Goal: Information Seeking & Learning: Learn about a topic

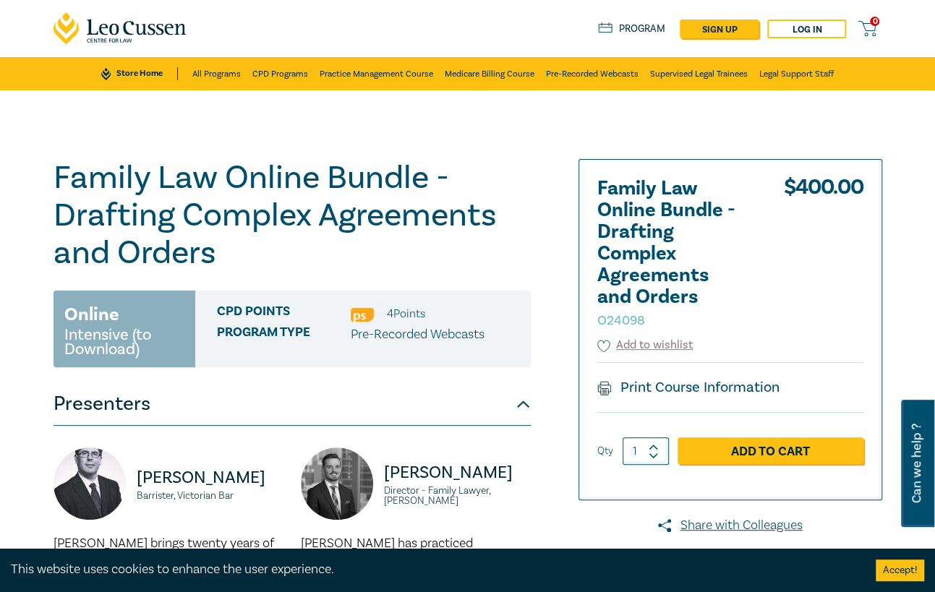
click at [401, 192] on h1 "Family Law Online Bundle - Drafting Complex Agreements and Orders O24098" at bounding box center [292, 215] width 477 height 113
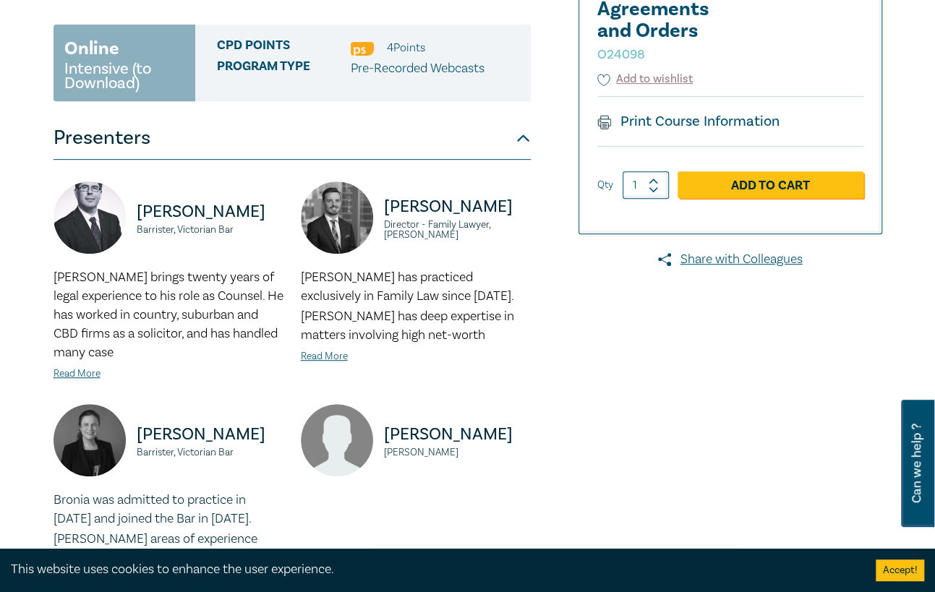
scroll to position [289, 0]
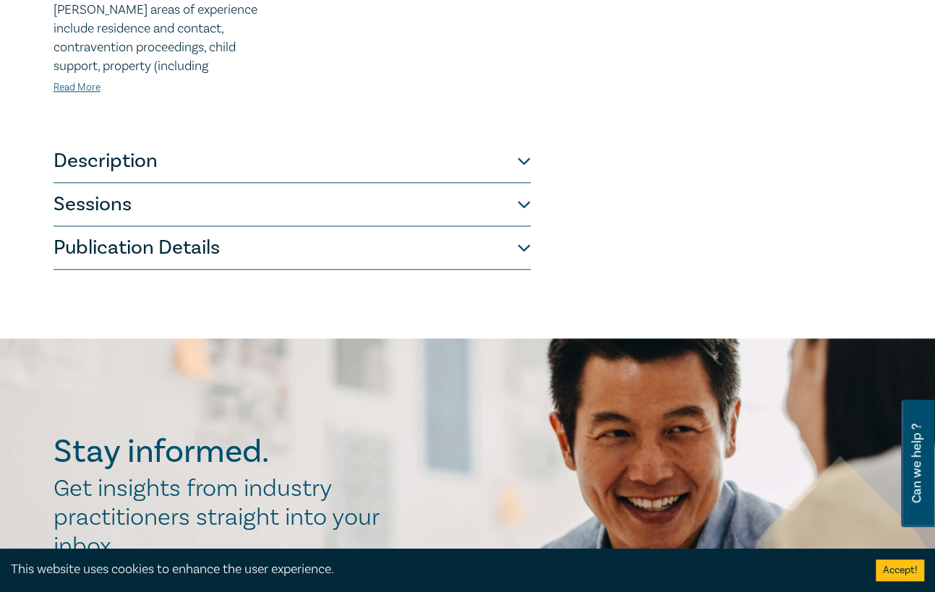
click at [242, 178] on button "Description" at bounding box center [292, 161] width 477 height 43
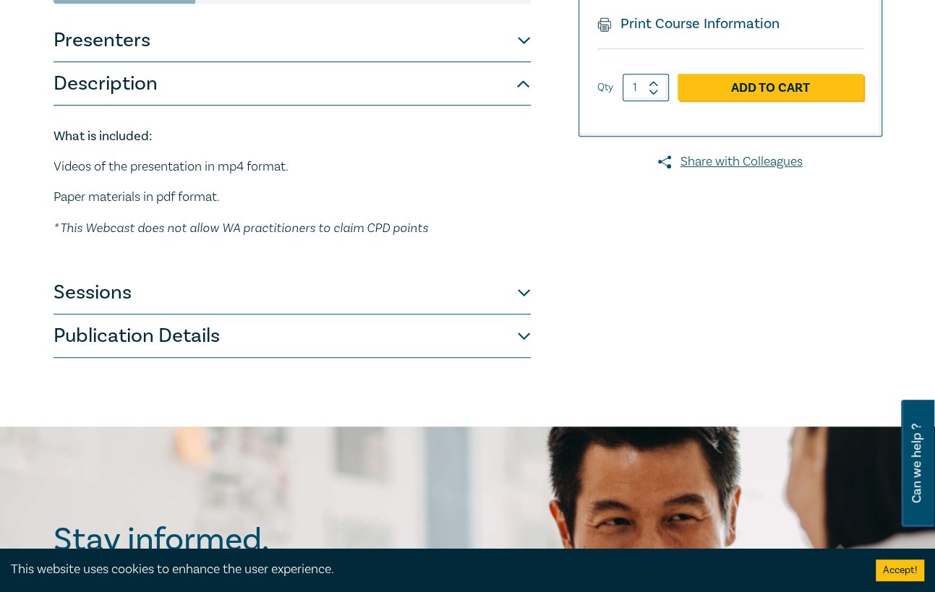
scroll to position [362, 0]
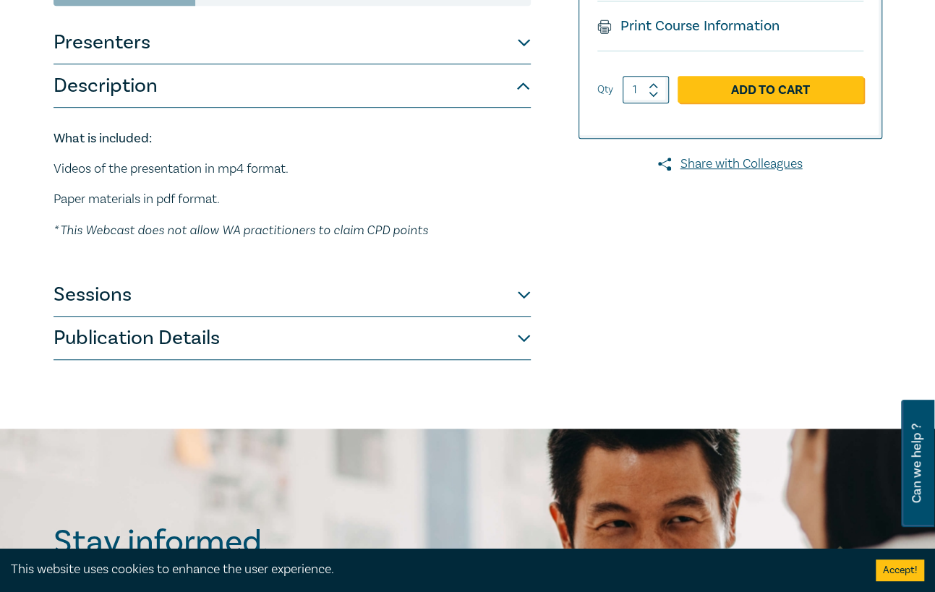
click at [329, 290] on button "Sessions" at bounding box center [292, 294] width 477 height 43
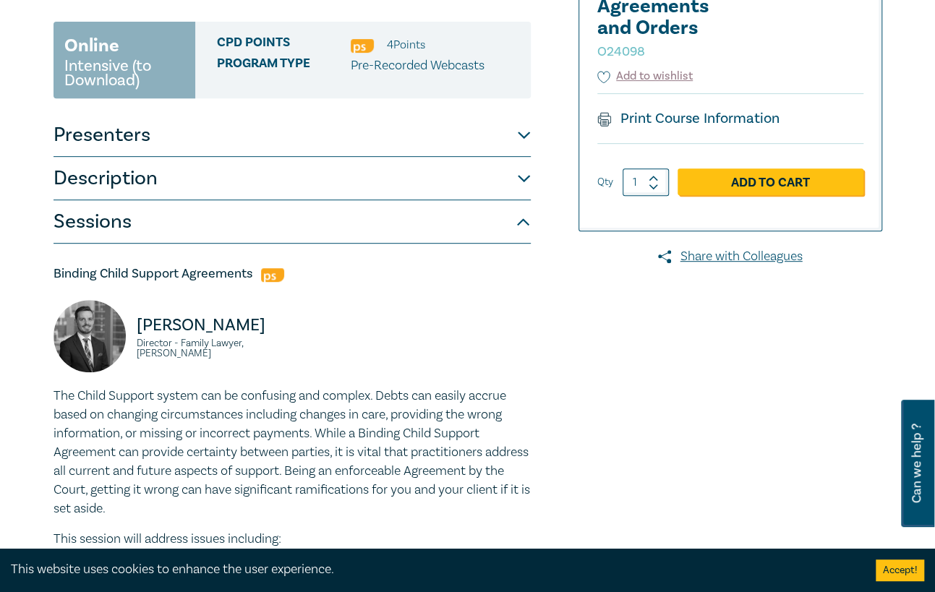
scroll to position [145, 0]
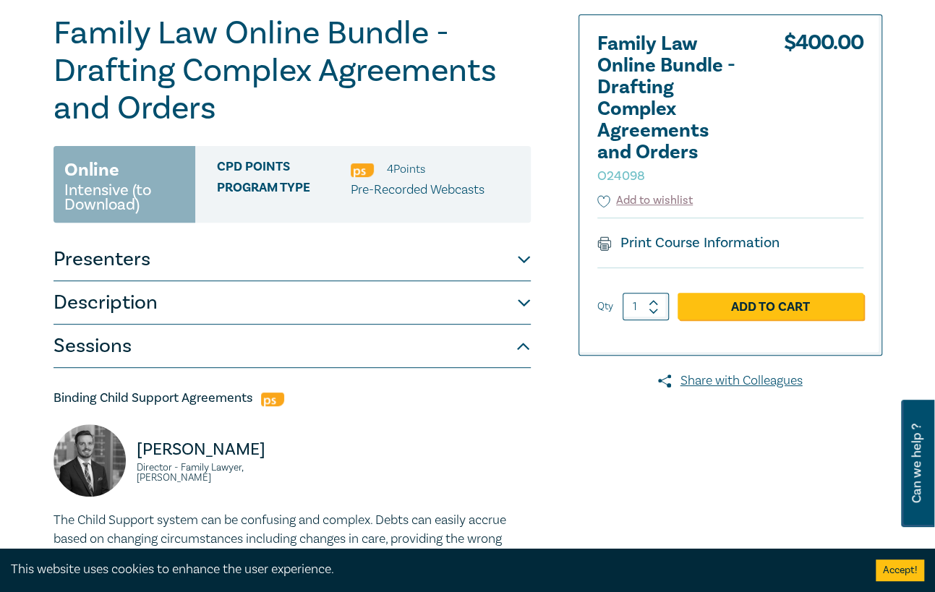
click at [341, 260] on button "Presenters" at bounding box center [292, 259] width 477 height 43
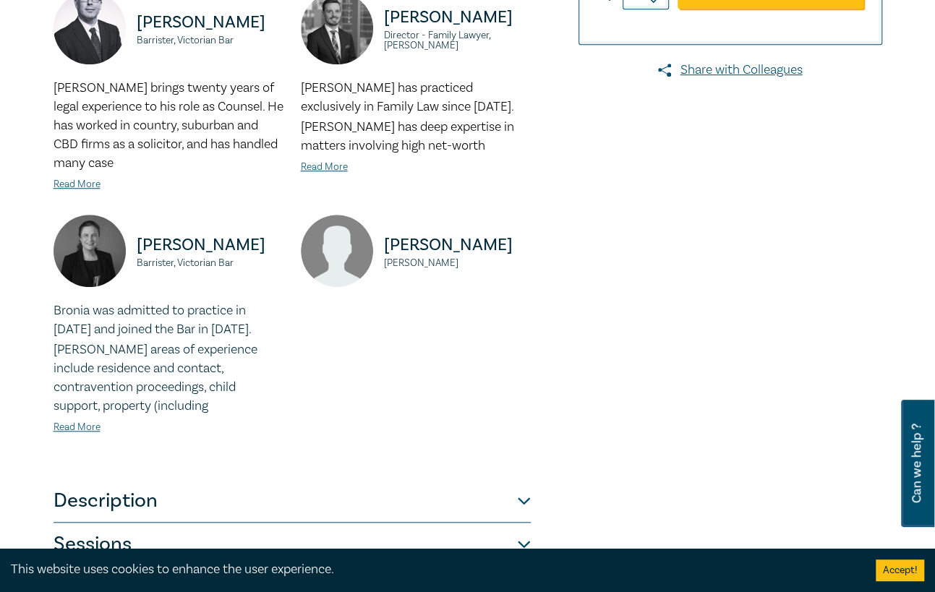
scroll to position [579, 0]
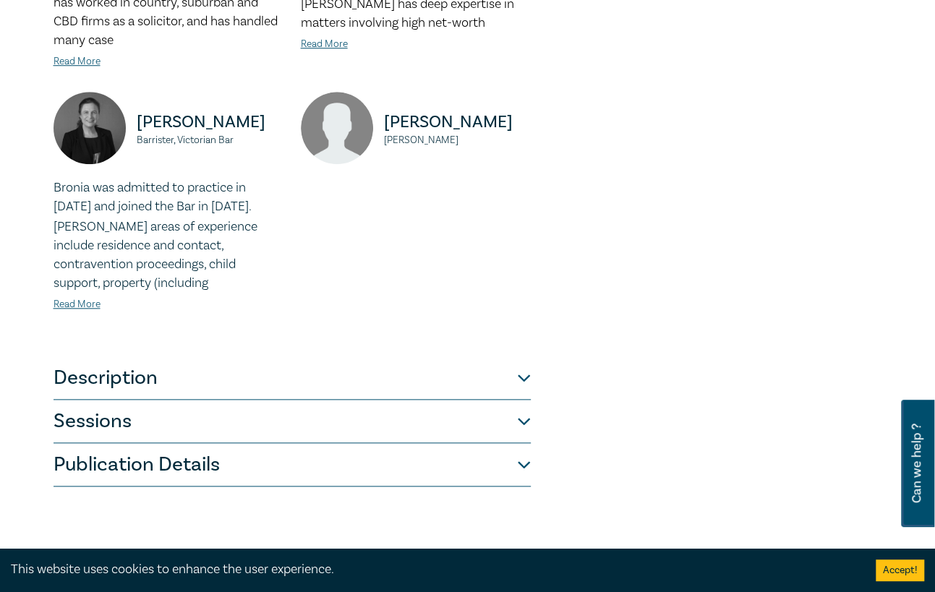
click at [307, 367] on button "Description" at bounding box center [292, 378] width 477 height 43
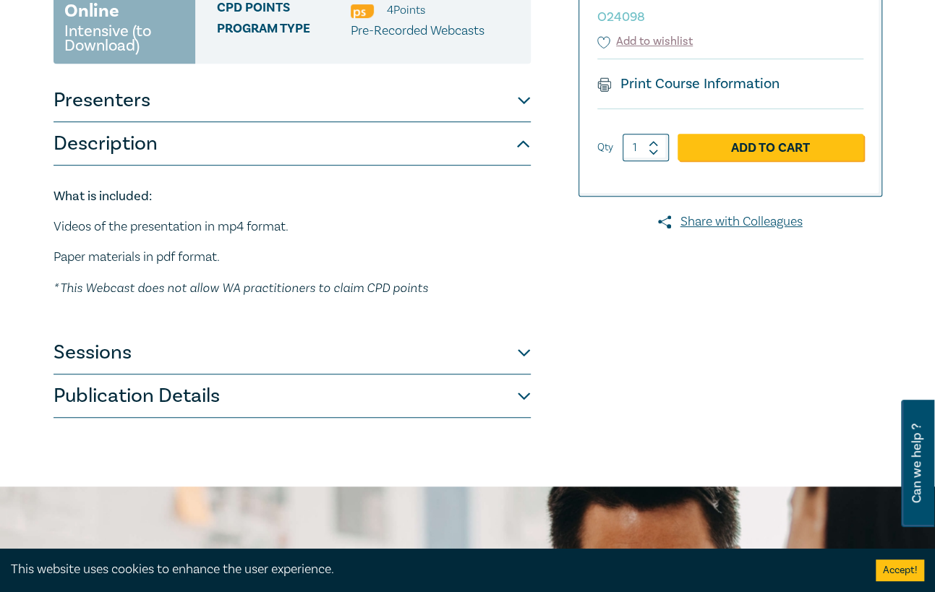
scroll to position [289, 0]
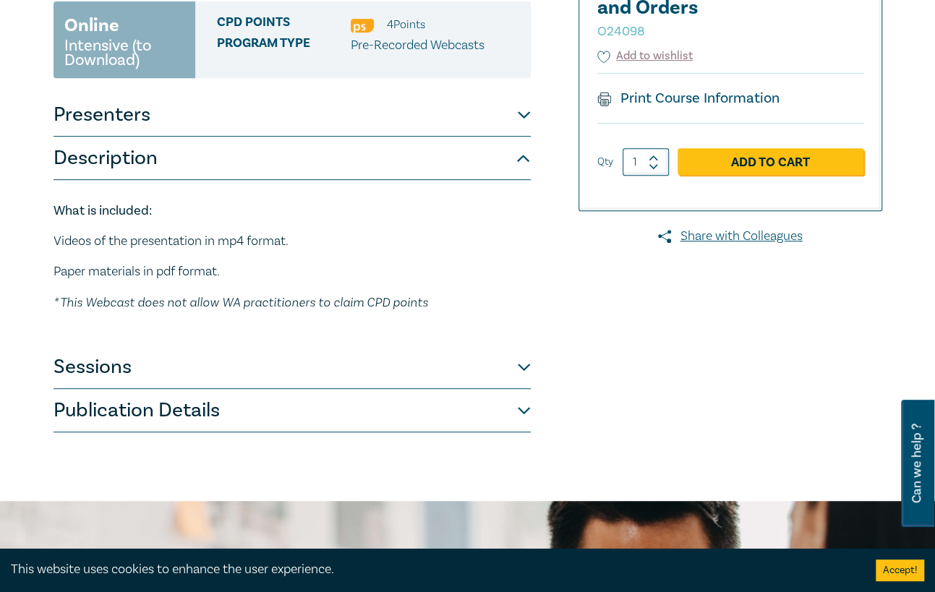
click at [339, 368] on button "Sessions" at bounding box center [292, 367] width 477 height 43
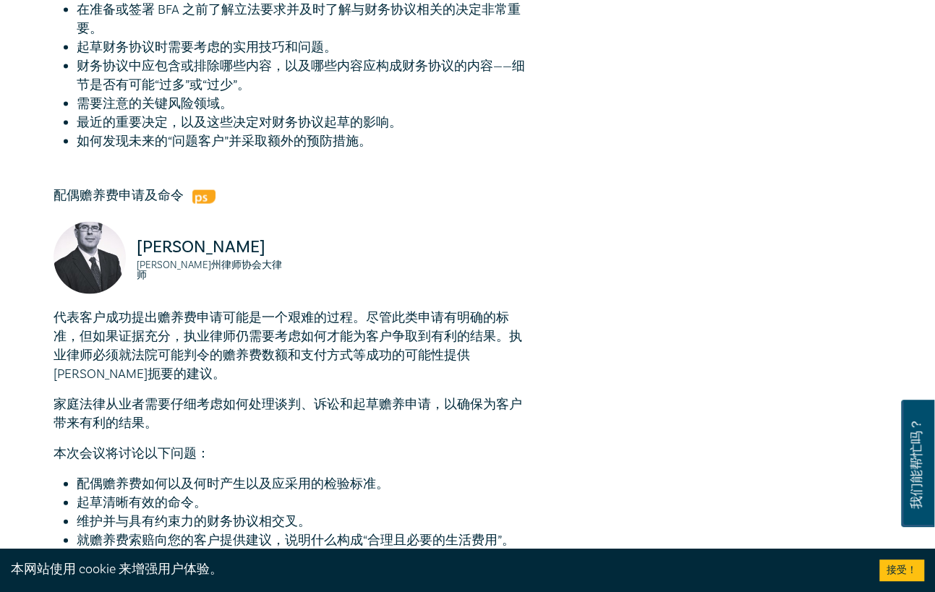
scroll to position [1288, 0]
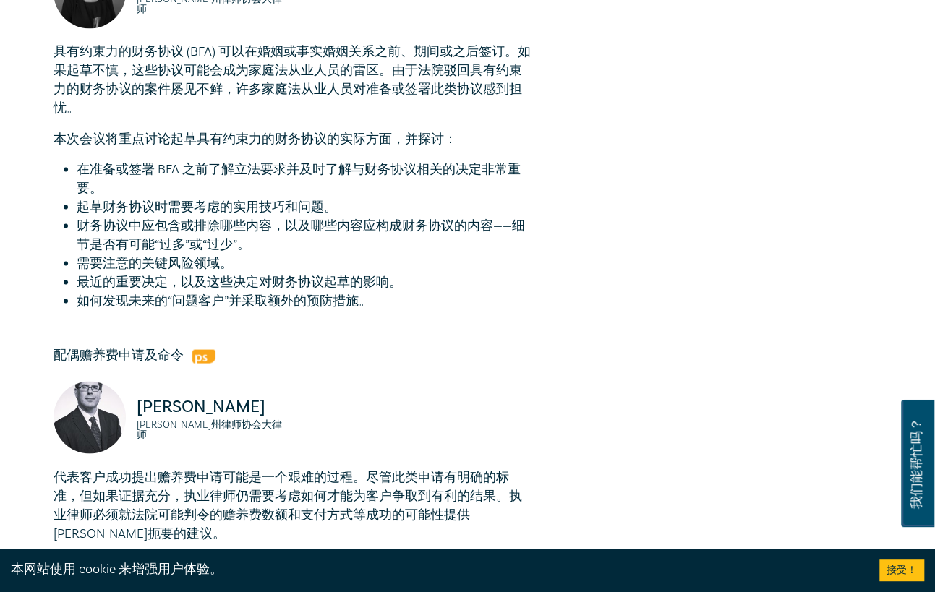
drag, startPoint x: 658, startPoint y: 218, endPoint x: 622, endPoint y: 161, distance: 67.2
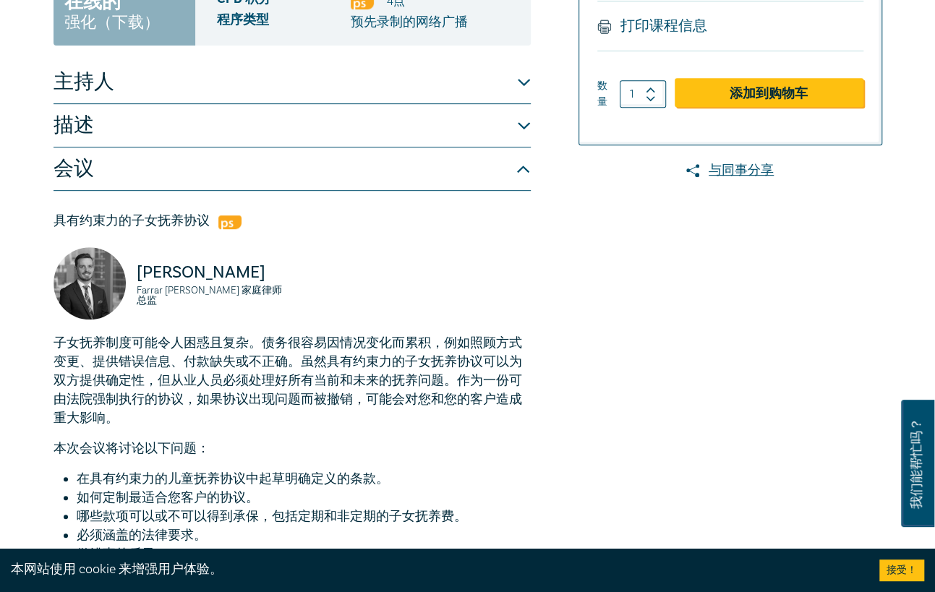
scroll to position [275, 0]
drag, startPoint x: 167, startPoint y: 355, endPoint x: 363, endPoint y: 348, distance: 196.2
click at [362, 348] on p "子女抚养制度可能令人困惑且复杂。债务很容易因情况变化而累积，例如照顾方式变更、提供错误信息、付款缺失或不正确。虽然具有约束力的子女抚养协议可以为双方提供确定性…" at bounding box center [292, 381] width 477 height 94
click at [369, 346] on font "子女抚养制度可能令人困惑且复杂。债务很容易因情况变化而累积，例如照顾方式变更、提供错误信息、付款缺失或不正确。虽然具有约束力的子女抚养协议可以为双方提供确定性…" at bounding box center [288, 381] width 469 height 92
drag, startPoint x: 187, startPoint y: 341, endPoint x: 347, endPoint y: 344, distance: 160.6
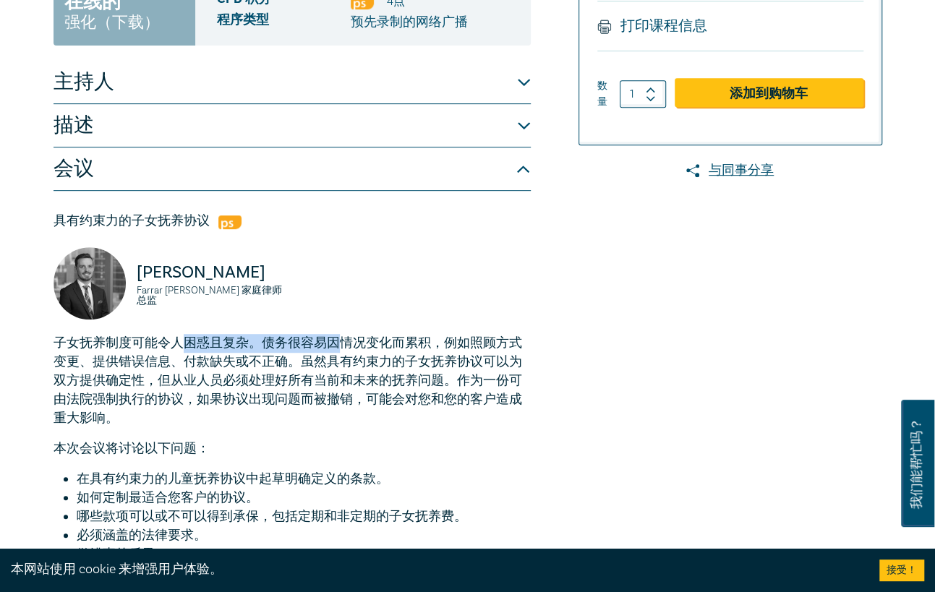
click at [346, 344] on font "子女抚养制度可能令人困惑且复杂。债务很容易因情况变化而累积，例如照顾方式变更、提供错误信息、付款缺失或不正确。虽然具有约束力的子女抚养协议可以为双方提供确定性…" at bounding box center [288, 381] width 469 height 92
click at [347, 344] on font "子女抚养制度可能令人困惑且复杂。债务很容易因情况变化而累积，例如照顾方式变更、提供错误信息、付款缺失或不正确。虽然具有约束力的子女抚养协议可以为双方提供确定性…" at bounding box center [288, 381] width 469 height 92
copy font "困惑且复杂。债务很容易因情"
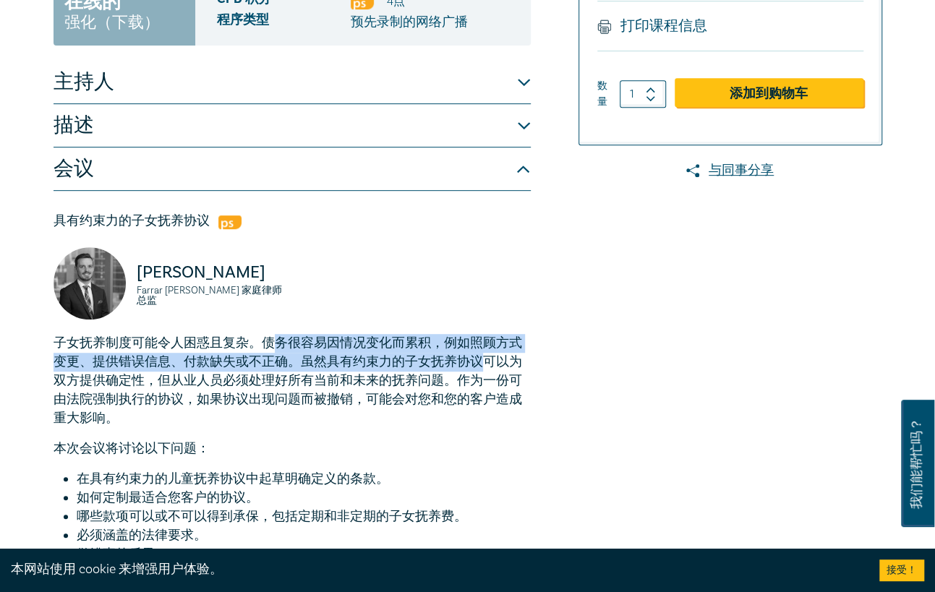
drag, startPoint x: 282, startPoint y: 349, endPoint x: 487, endPoint y: 365, distance: 205.4
click at [487, 365] on font "子女抚养制度可能令人困惑且复杂。债务很容易因情况变化而累积，例如照顾方式变更、提供错误信息、付款缺失或不正确。虽然具有约束力的子女抚养协议可以为双方提供确定性…" at bounding box center [288, 381] width 469 height 92
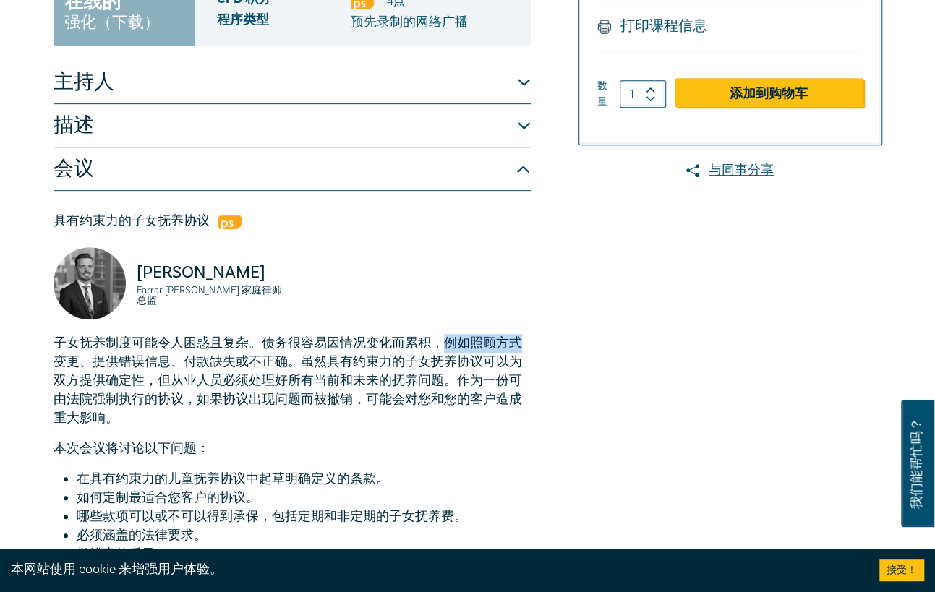
drag, startPoint x: 448, startPoint y: 347, endPoint x: 520, endPoint y: 351, distance: 71.7
click at [520, 351] on font "子女抚养制度可能令人困惑且复杂。债务很容易因情况变化而累积，例如照顾方式变更、提供错误信息、付款缺失或不正确。虽然具有约束力的子女抚养协议可以为双方提供确定性…" at bounding box center [288, 381] width 469 height 92
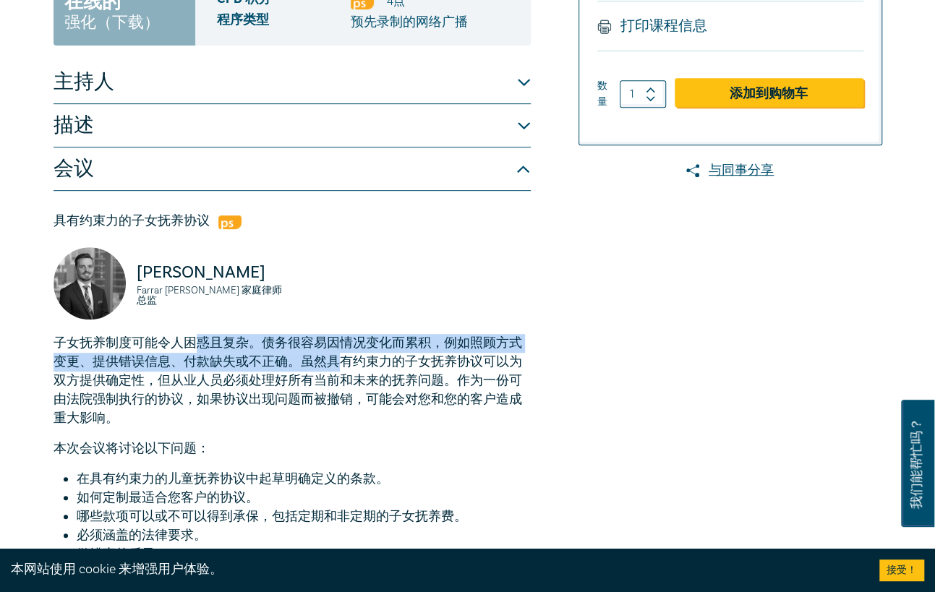
drag, startPoint x: 197, startPoint y: 353, endPoint x: 346, endPoint y: 369, distance: 149.9
click at [343, 370] on font "子女抚养制度可能令人困惑且复杂。债务很容易因情况变化而累积，例如照顾方式变更、提供错误信息、付款缺失或不正确。虽然具有约束力的子女抚养协议可以为双方提供确定性…" at bounding box center [288, 381] width 469 height 92
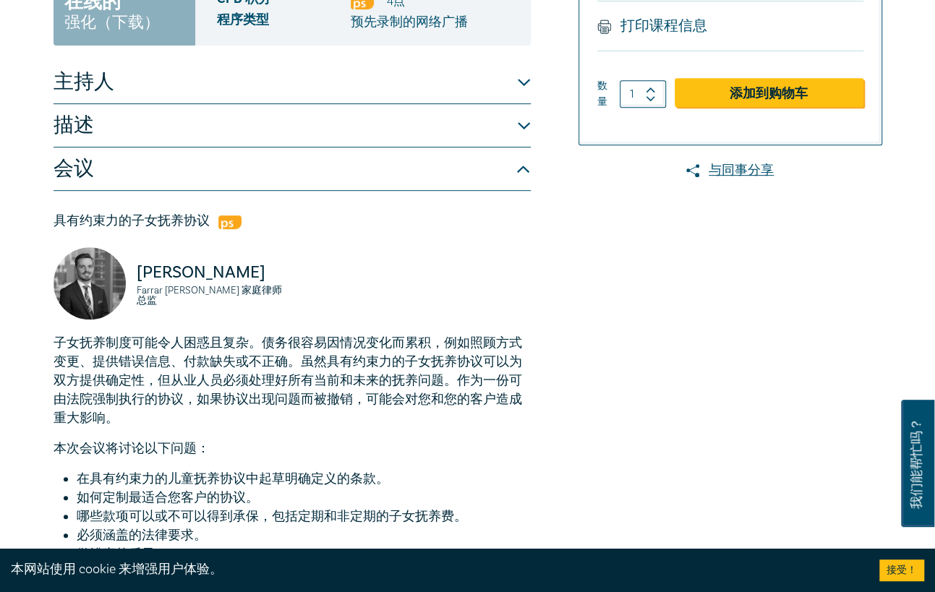
click at [346, 369] on font "子女抚养制度可能令人困惑且复杂。债务很容易因情况变化而累积，例如照顾方式变更、提供错误信息、付款缺失或不正确。虽然具有约束力的子女抚养协议可以为双方提供确定性…" at bounding box center [288, 381] width 469 height 92
drag, startPoint x: 301, startPoint y: 366, endPoint x: 454, endPoint y: 373, distance: 153.5
click at [453, 373] on p "子女抚养制度可能令人困惑且复杂。债务很容易因情况变化而累积，例如照顾方式变更、提供错误信息、付款缺失或不正确。虽然具有约束力的子女抚养协议可以为双方提供确定性…" at bounding box center [292, 381] width 477 height 94
click at [460, 373] on font "子女抚养制度可能令人困惑且复杂。债务很容易因情况变化而累积，例如照顾方式变更、提供错误信息、付款缺失或不正确。虽然具有约束力的子女抚养协议可以为双方提供确定性…" at bounding box center [288, 381] width 469 height 92
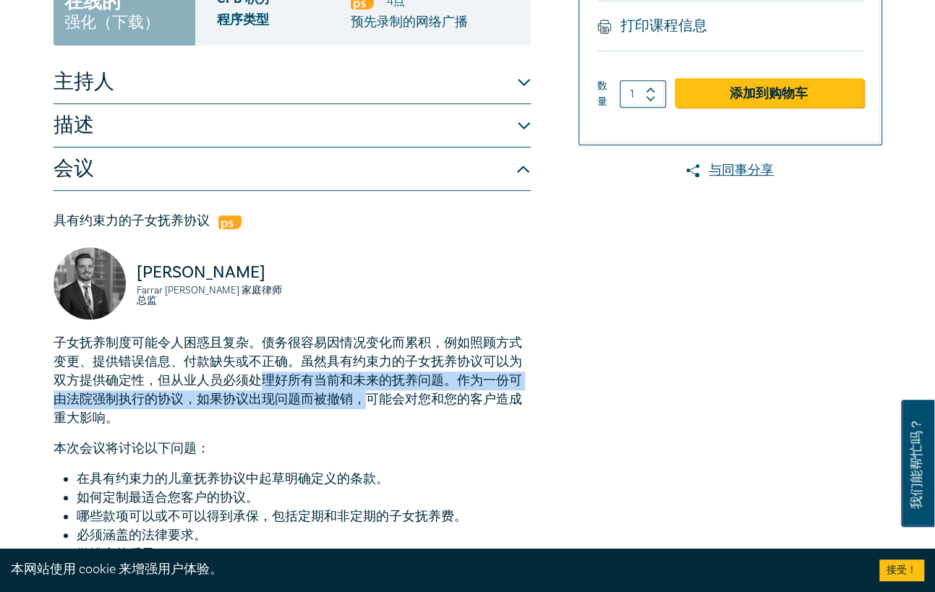
drag, startPoint x: 263, startPoint y: 378, endPoint x: 363, endPoint y: 401, distance: 102.3
click at [361, 401] on font "子女抚养制度可能令人困惑且复杂。债务很容易因情况变化而累积，例如照顾方式变更、提供错误信息、付款缺失或不正确。虽然具有约束力的子女抚养协议可以为双方提供确定性…" at bounding box center [288, 381] width 469 height 92
click at [365, 401] on font "子女抚养制度可能令人困惑且复杂。债务很容易因情况变化而累积，例如照顾方式变更、提供错误信息、付款缺失或不正确。虽然具有约束力的子女抚养协议可以为双方提供确定性…" at bounding box center [288, 381] width 469 height 92
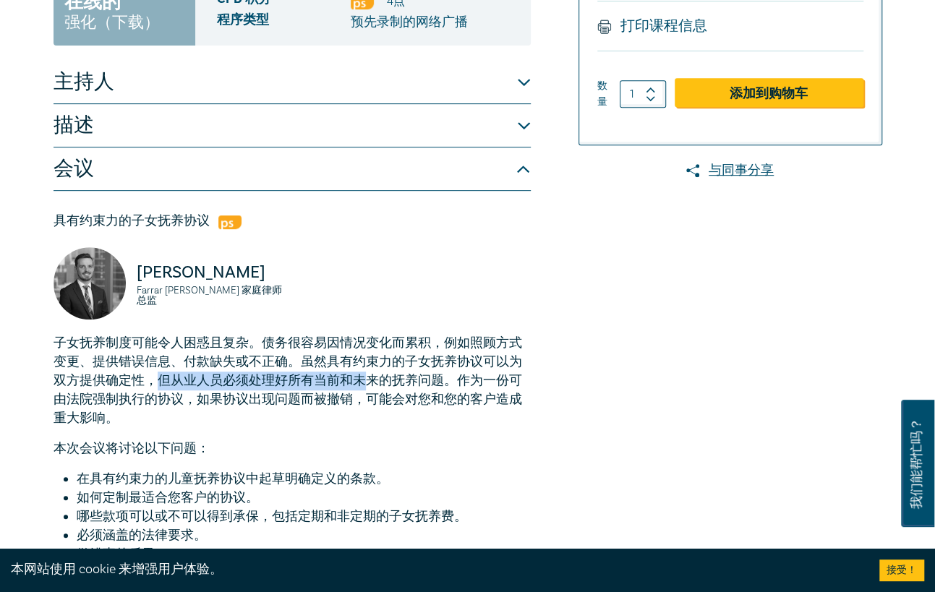
drag, startPoint x: 153, startPoint y: 385, endPoint x: 369, endPoint y: 391, distance: 216.4
click at [369, 391] on font "子女抚养制度可能令人困惑且复杂。债务很容易因情况变化而累积，例如照顾方式变更、提供错误信息、付款缺失或不正确。虽然具有约束力的子女抚养协议可以为双方提供确定性…" at bounding box center [288, 381] width 469 height 92
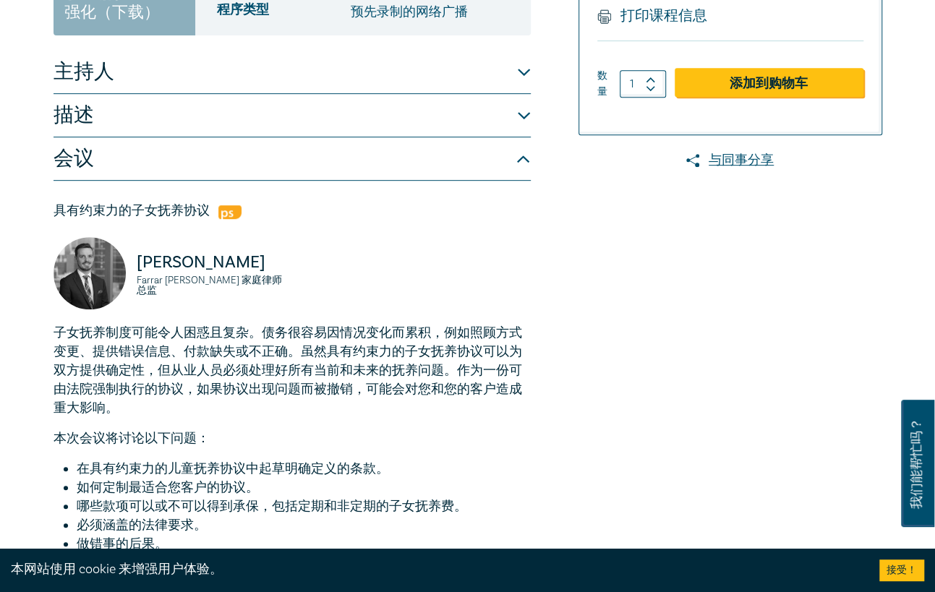
scroll to position [347, 0]
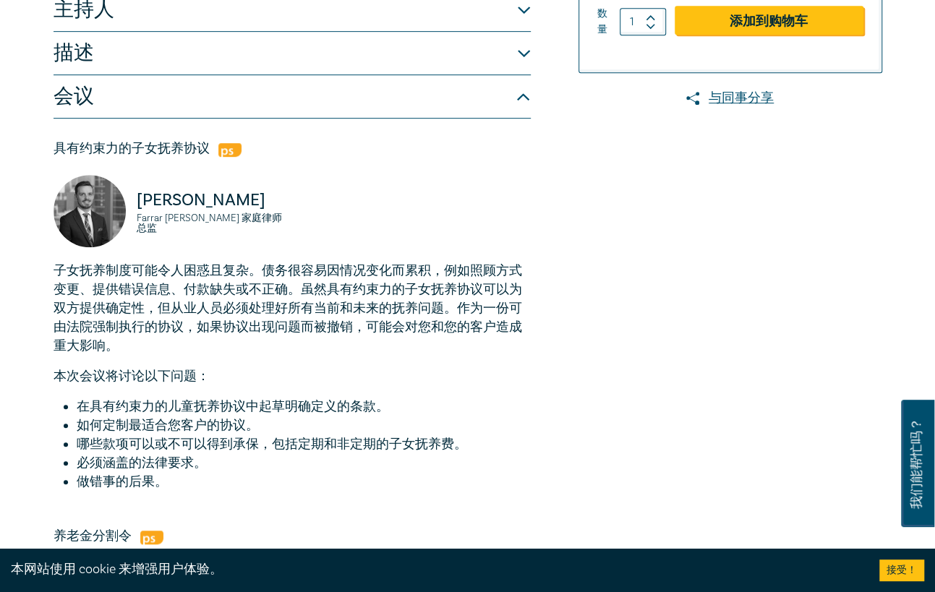
click at [225, 356] on p "子女抚养制度可能令人困惑且复杂。债务很容易因情况变化而累积，例如照顾方式变更、提供错误信息、付款缺失或不正确。虽然具有约束力的子女抚养协议可以为双方提供确定性…" at bounding box center [292, 309] width 477 height 94
drag, startPoint x: 210, startPoint y: 331, endPoint x: 373, endPoint y: 349, distance: 163.8
click at [373, 349] on p "子女抚养制度可能令人困惑且复杂。债务很容易因情况变化而累积，例如照顾方式变更、提供错误信息、付款缺失或不正确。虽然具有约束力的子女抚养协议可以为双方提供确定性…" at bounding box center [292, 309] width 477 height 94
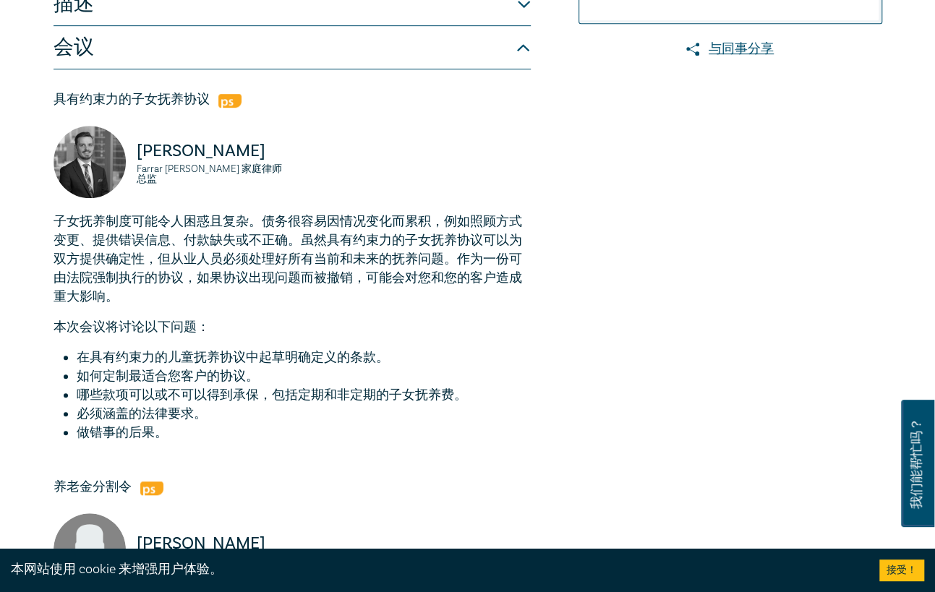
scroll to position [420, 0]
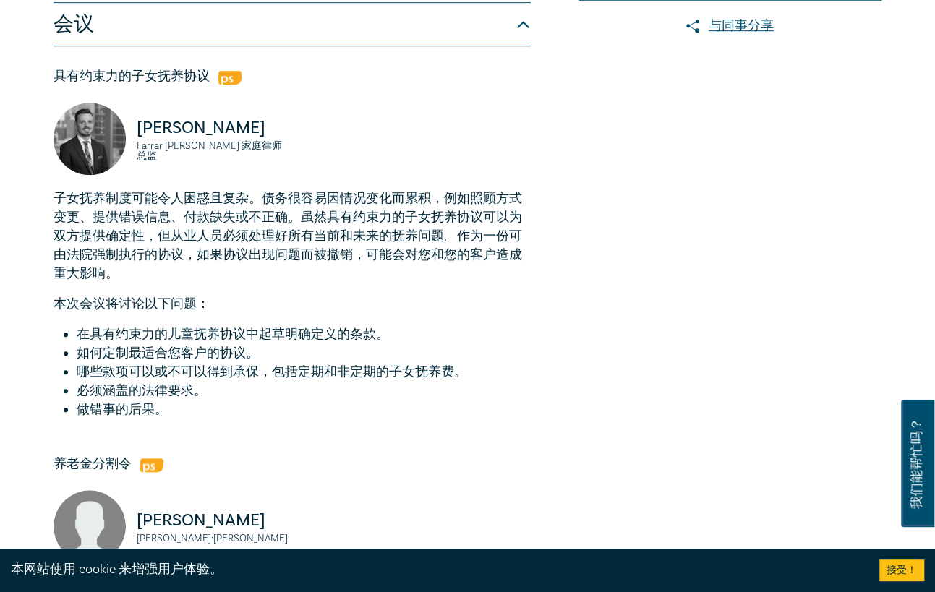
drag, startPoint x: 108, startPoint y: 328, endPoint x: 399, endPoint y: 337, distance: 290.9
click at [399, 337] on li "在具有约束力的儿童抚养协议中起草明确定义的条款。" at bounding box center [304, 335] width 454 height 19
drag, startPoint x: 267, startPoint y: 340, endPoint x: 292, endPoint y: 340, distance: 25.3
click at [285, 340] on li "在具有约束力的儿童抚养协议中起草明确定义的条款。" at bounding box center [304, 335] width 454 height 19
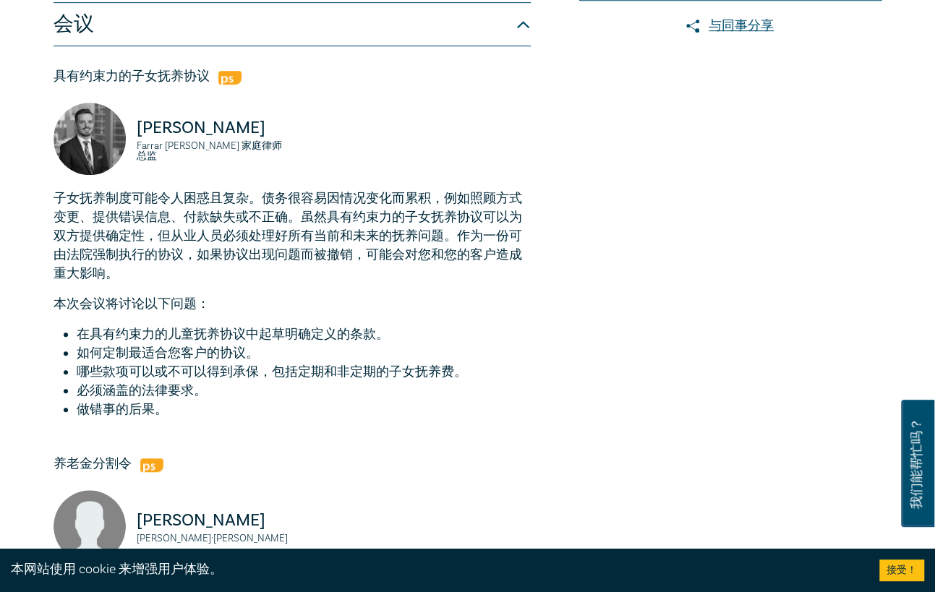
click at [307, 341] on font "在具有约束力的儿童抚养协议中起草明确定义的条款。" at bounding box center [233, 334] width 312 height 17
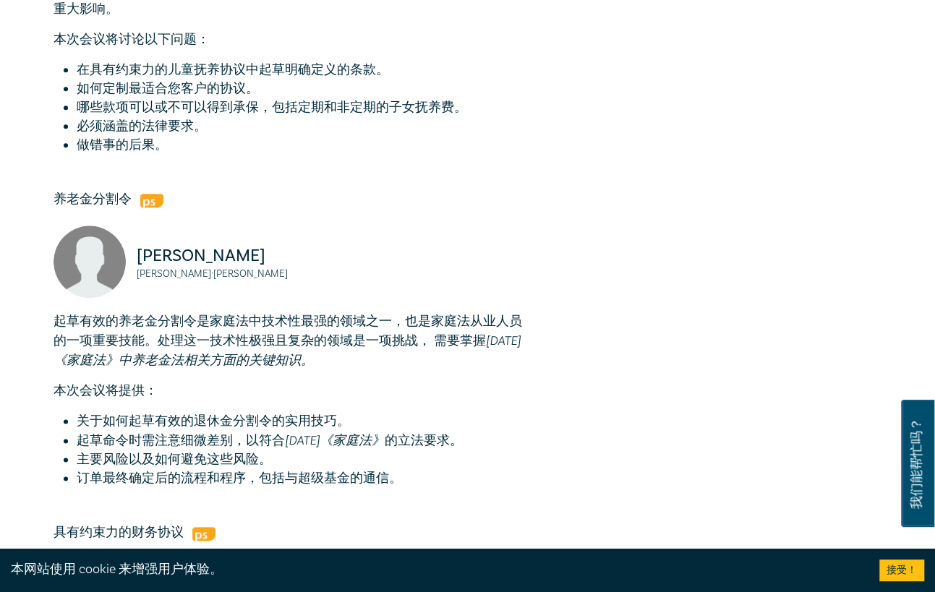
scroll to position [781, 0]
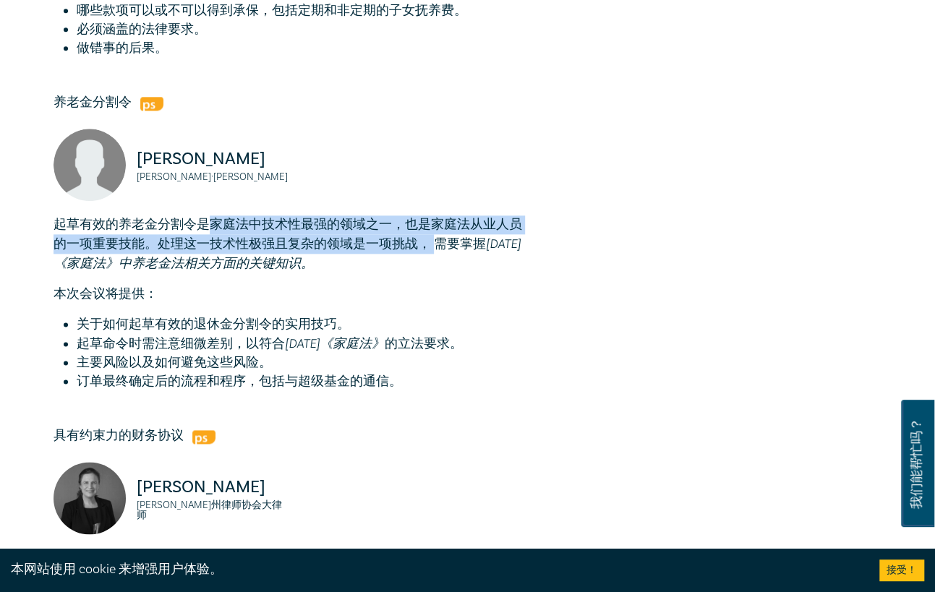
drag, startPoint x: 204, startPoint y: 218, endPoint x: 436, endPoint y: 250, distance: 234.4
click at [436, 250] on p "起草有效的养老金分割令是家庭法中技术性最强的领域之一，也是家庭法从业人员的一项重要技能。  处理这一技术性极强且复杂的领域是一项挑战， 需要掌握 [DATE]…" at bounding box center [292, 245] width 477 height 58
click at [436, 250] on font "处理这一技术性极强且复杂的领域是一项挑战， 需要掌握" at bounding box center [322, 244] width 328 height 17
